Goal: Learn about a topic: Learn about a topic

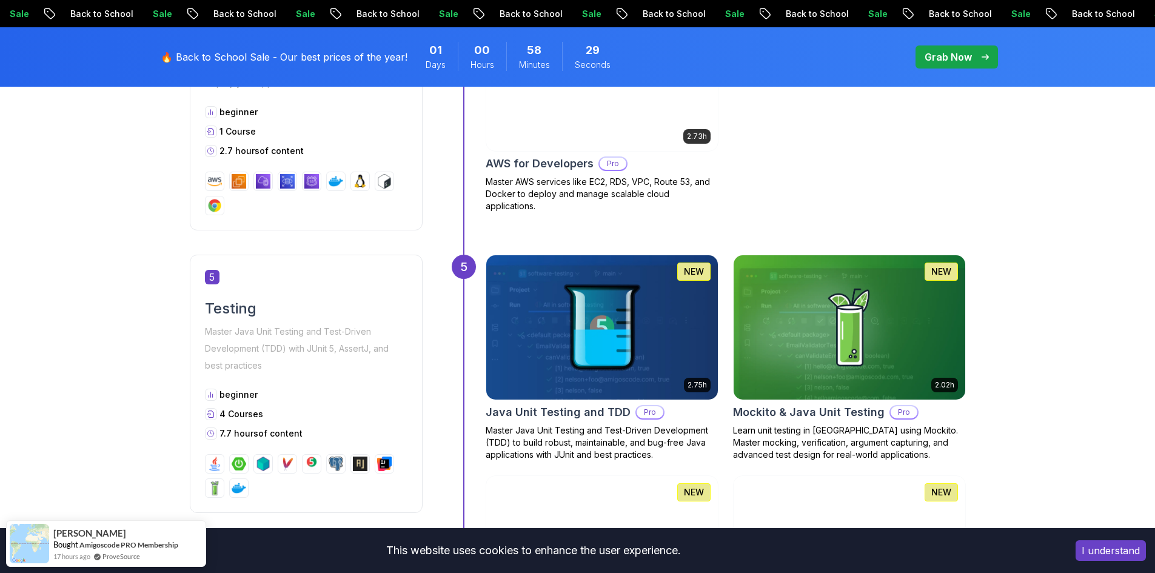
scroll to position [1436, 0]
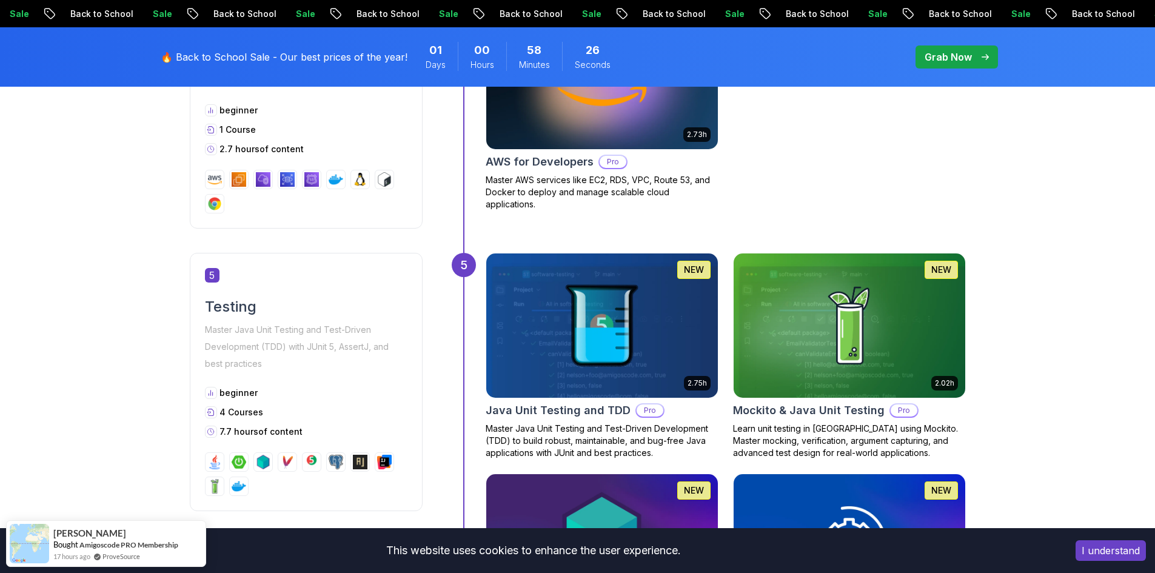
drag, startPoint x: 725, startPoint y: 283, endPoint x: 723, endPoint y: 292, distance: 9.4
click at [723, 292] on div "2.75h NEW Java Unit Testing and TDD Pro Master Java Unit Testing and Test-Drive…" at bounding box center [726, 472] width 480 height 439
click at [721, 292] on div "2.75h NEW Java Unit Testing and TDD Pro Master Java Unit Testing and Test-Drive…" at bounding box center [726, 472] width 480 height 439
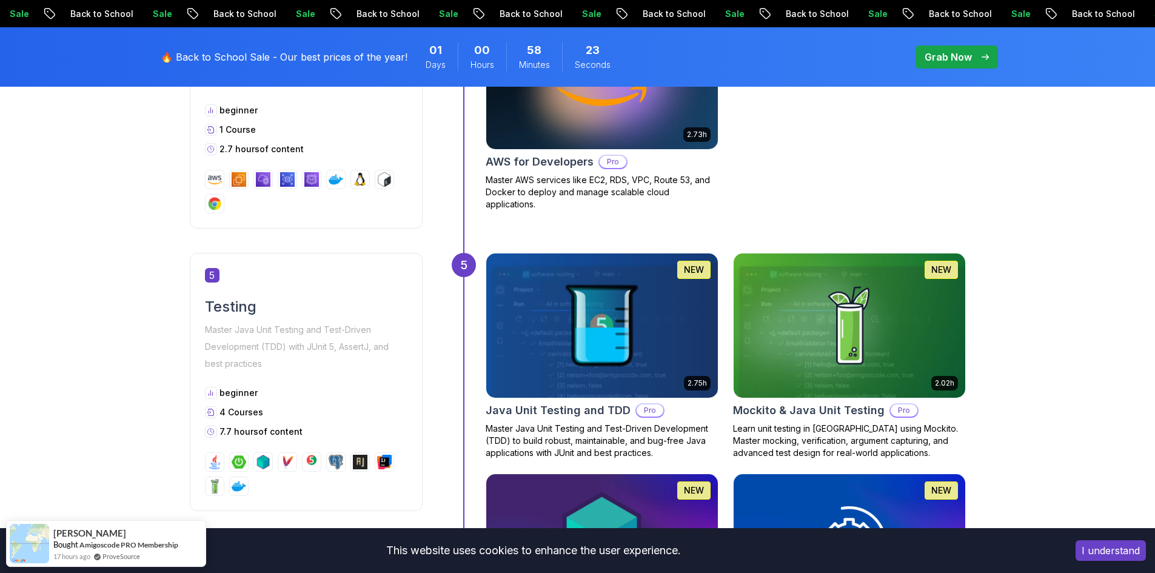
click at [721, 292] on div "2.75h NEW Java Unit Testing and TDD Pro Master Java Unit Testing and Test-Drive…" at bounding box center [726, 472] width 480 height 439
click at [716, 292] on img at bounding box center [601, 326] width 243 height 152
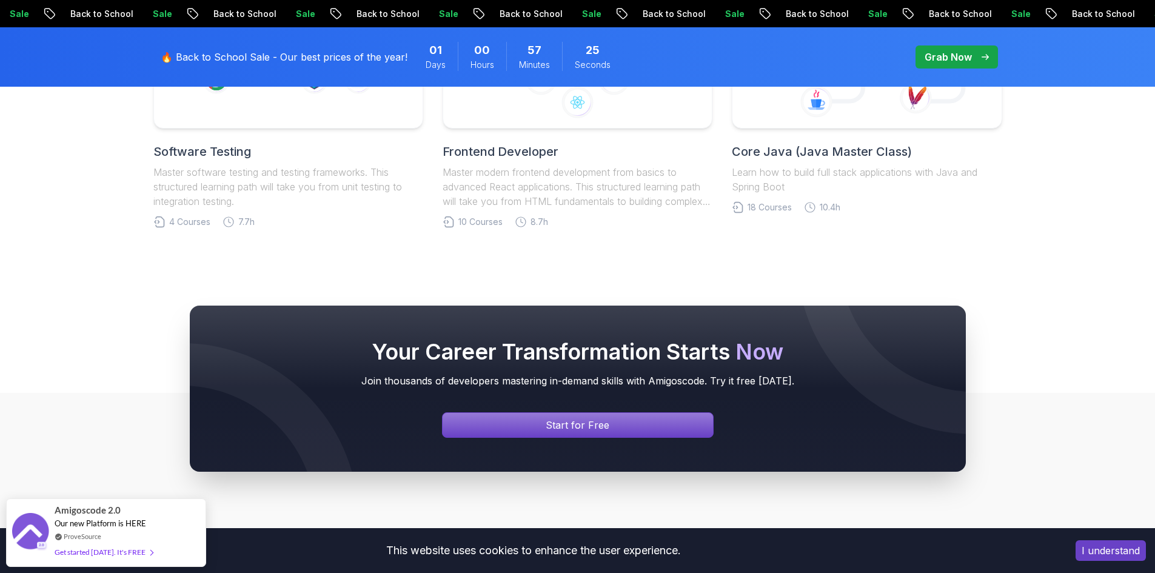
scroll to position [2719, 0]
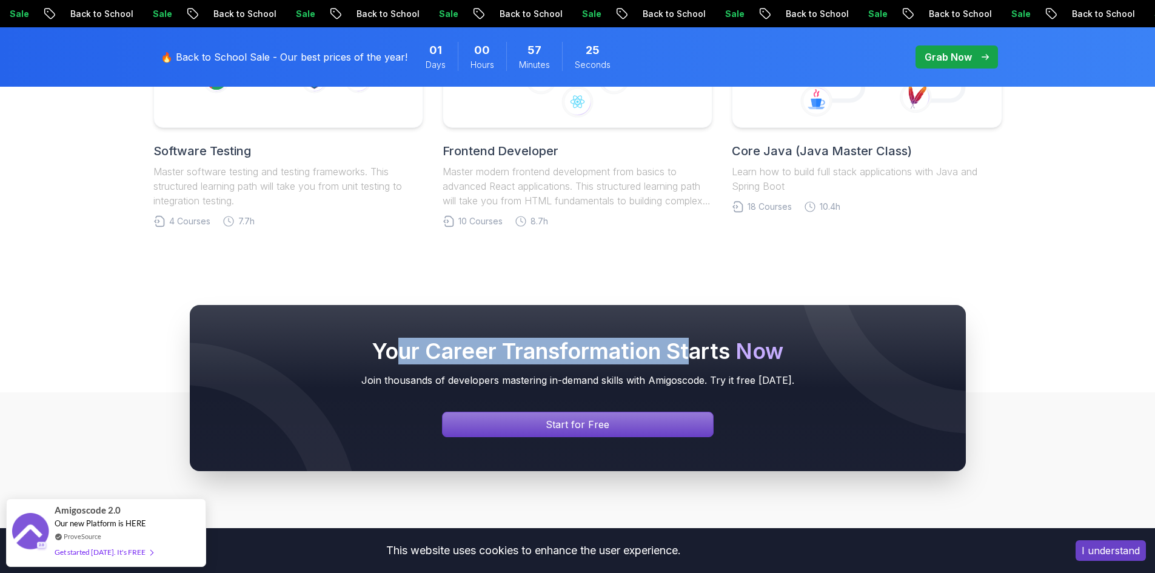
drag, startPoint x: 399, startPoint y: 356, endPoint x: 741, endPoint y: 352, distance: 341.5
click at [741, 352] on h2 "Your Career Transformation Starts Now" at bounding box center [578, 351] width 728 height 24
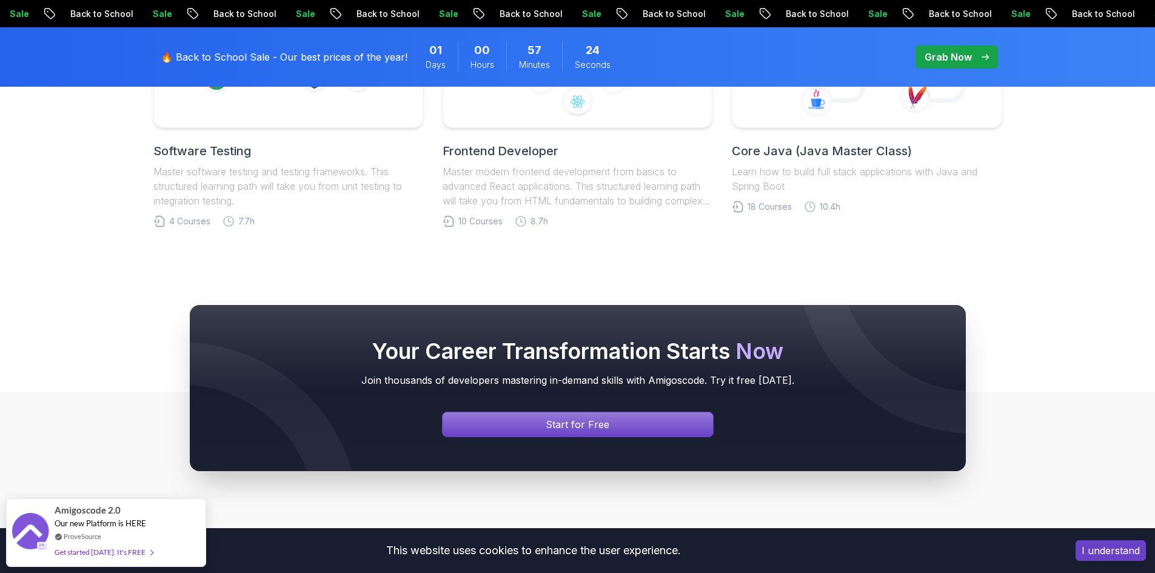
click at [803, 357] on h2 "Your Career Transformation Starts Now" at bounding box center [578, 351] width 728 height 24
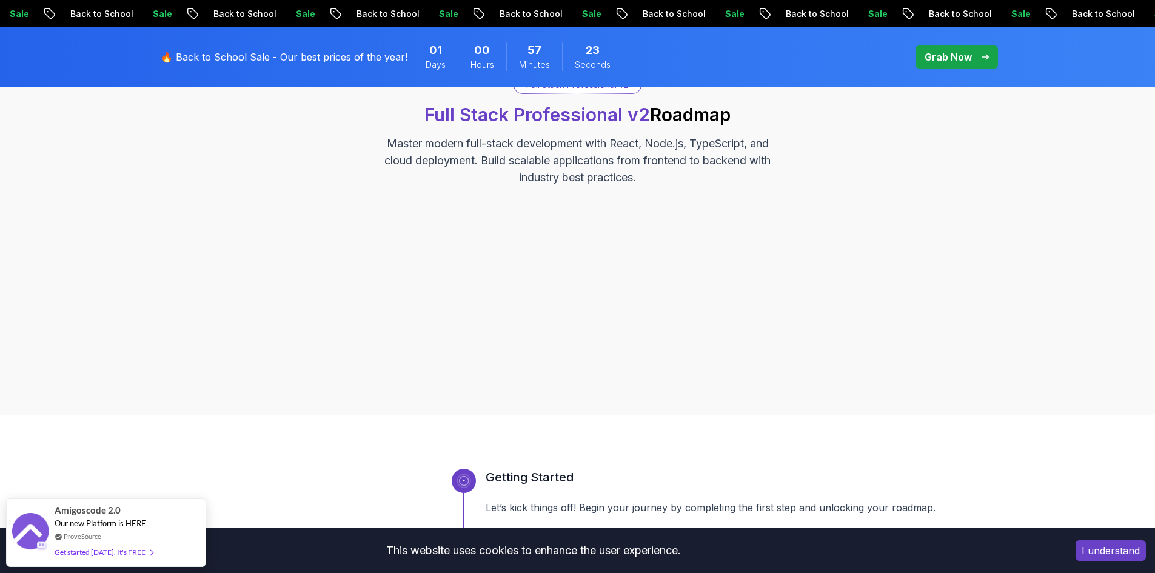
scroll to position [0, 0]
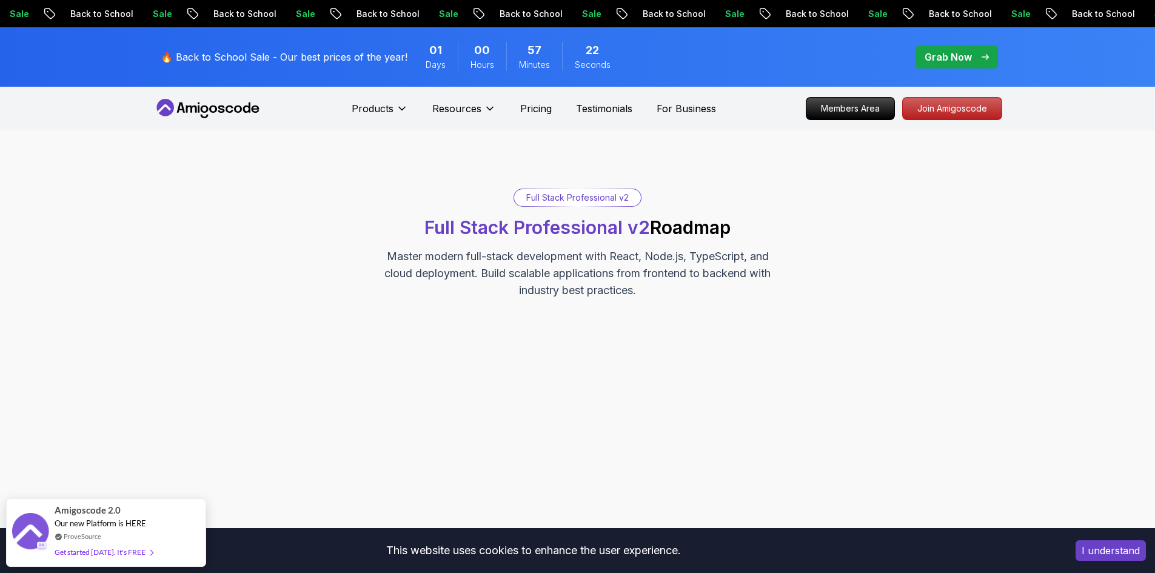
click at [576, 201] on div "Full Stack Professional v2" at bounding box center [577, 197] width 127 height 17
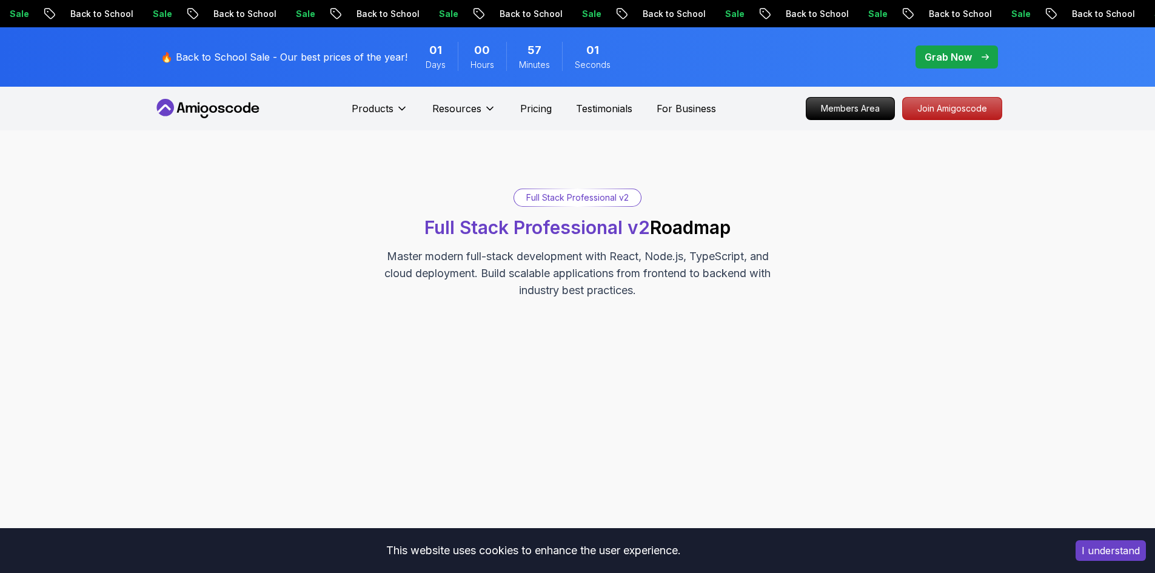
click at [895, 124] on nav "Products Resources Pricing Testimonials For Business Members Area Join Amigosco…" at bounding box center [577, 109] width 849 height 44
